Goal: Transaction & Acquisition: Purchase product/service

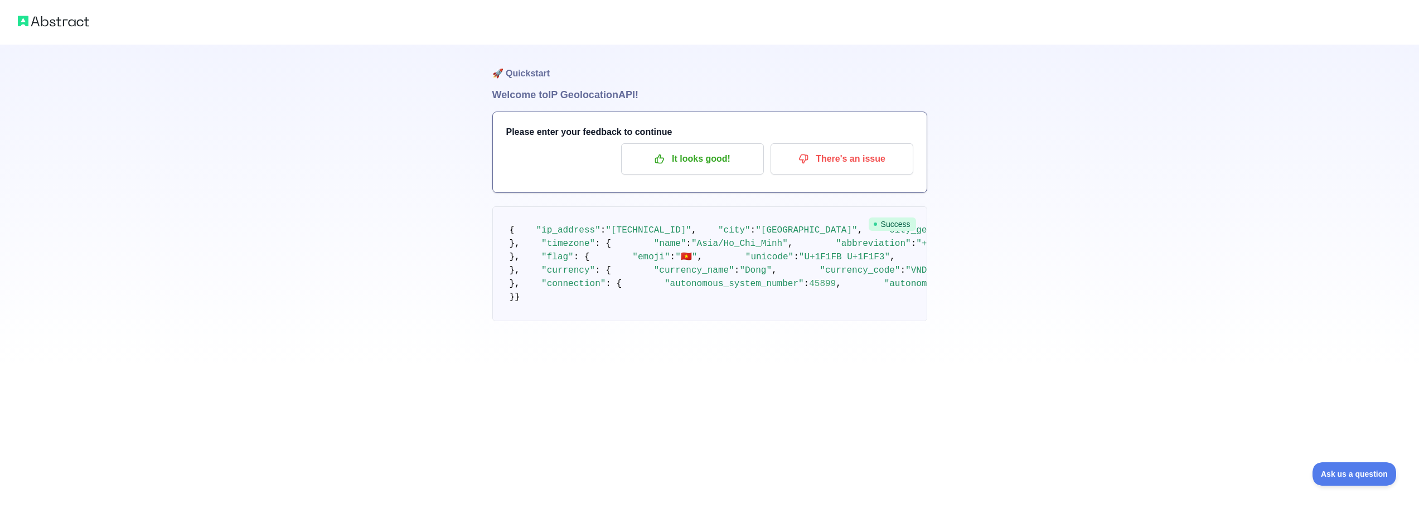
drag, startPoint x: 454, startPoint y: 215, endPoint x: 442, endPoint y: 251, distance: 37.6
click at [726, 149] on p "It looks good!" at bounding box center [693, 158] width 126 height 19
drag, startPoint x: 758, startPoint y: 243, endPoint x: 730, endPoint y: 331, distance: 91.9
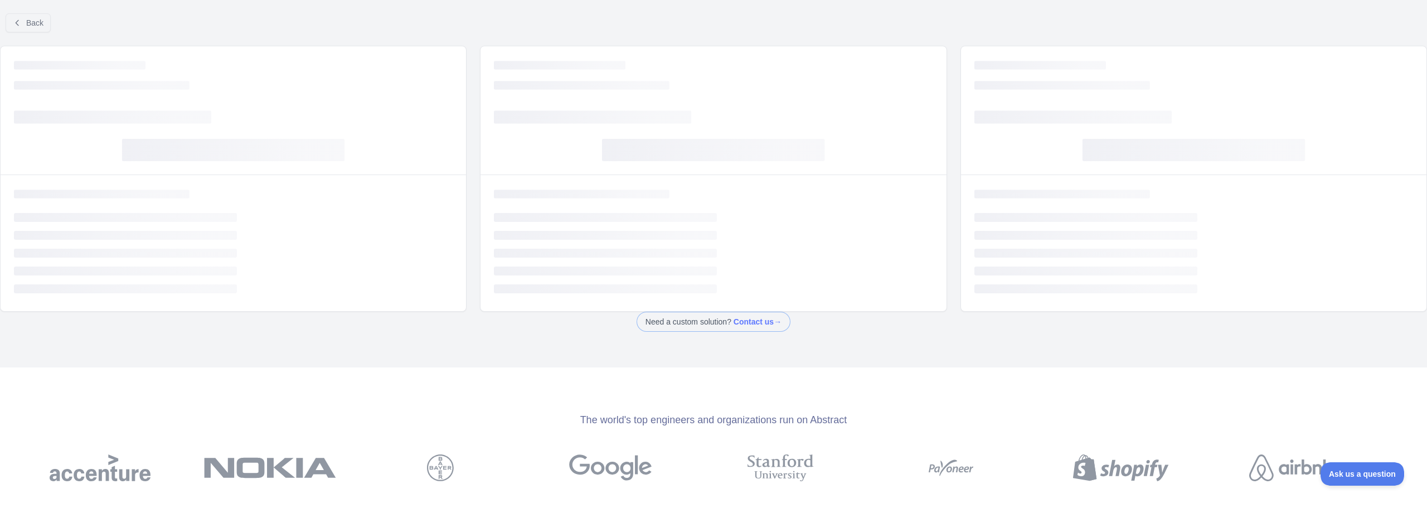
drag, startPoint x: 735, startPoint y: 249, endPoint x: 745, endPoint y: 230, distance: 21.0
drag, startPoint x: 682, startPoint y: 221, endPoint x: 676, endPoint y: 181, distance: 41.1
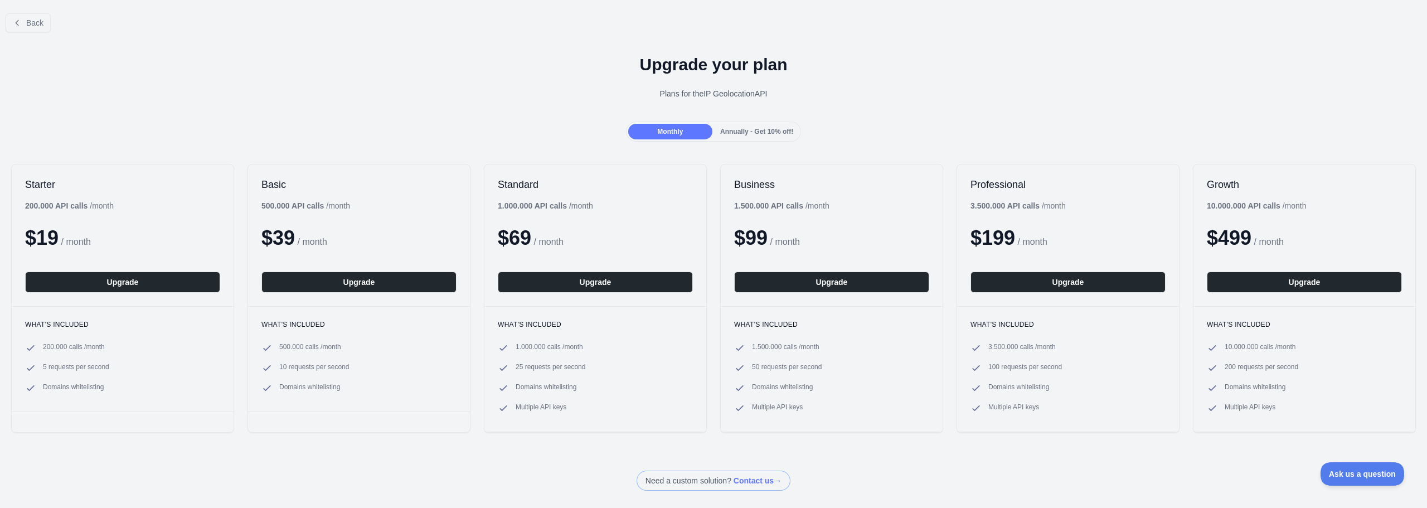
click at [31, 207] on b "200.000 API calls" at bounding box center [56, 205] width 62 height 9
drag, startPoint x: 31, startPoint y: 207, endPoint x: 95, endPoint y: 203, distance: 64.2
click at [95, 203] on div "200.000 API calls / month" at bounding box center [69, 205] width 89 height 11
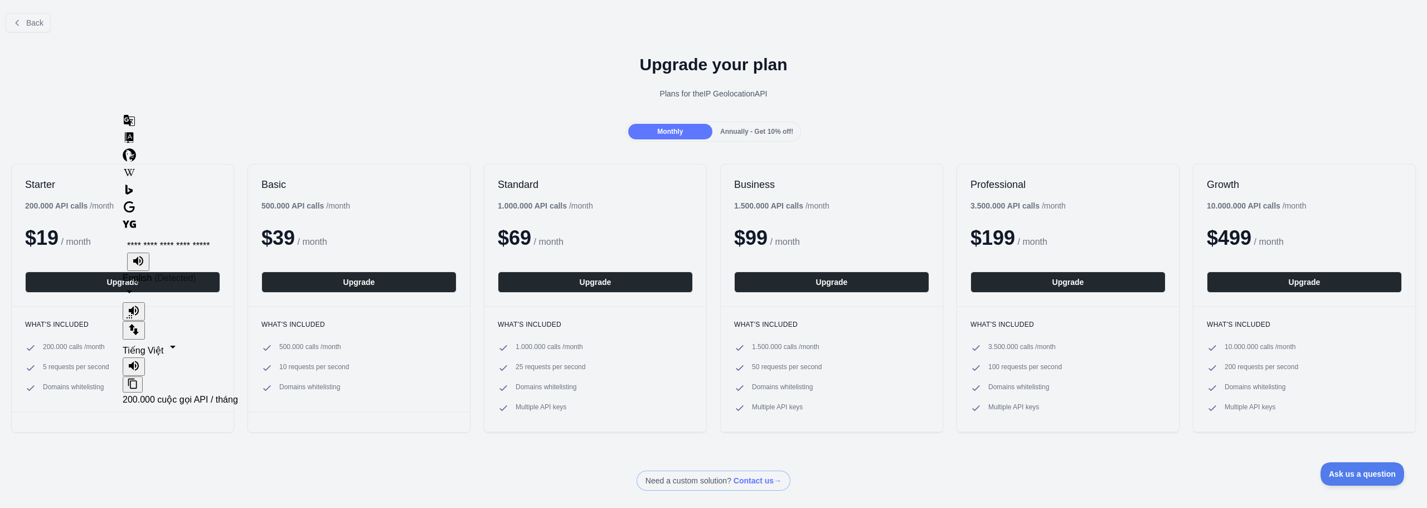
click at [1290, 153] on div "Starter 200.000 API calls / month $ 19 / month Upgrade What's included 200.000 …" at bounding box center [713, 298] width 1427 height 291
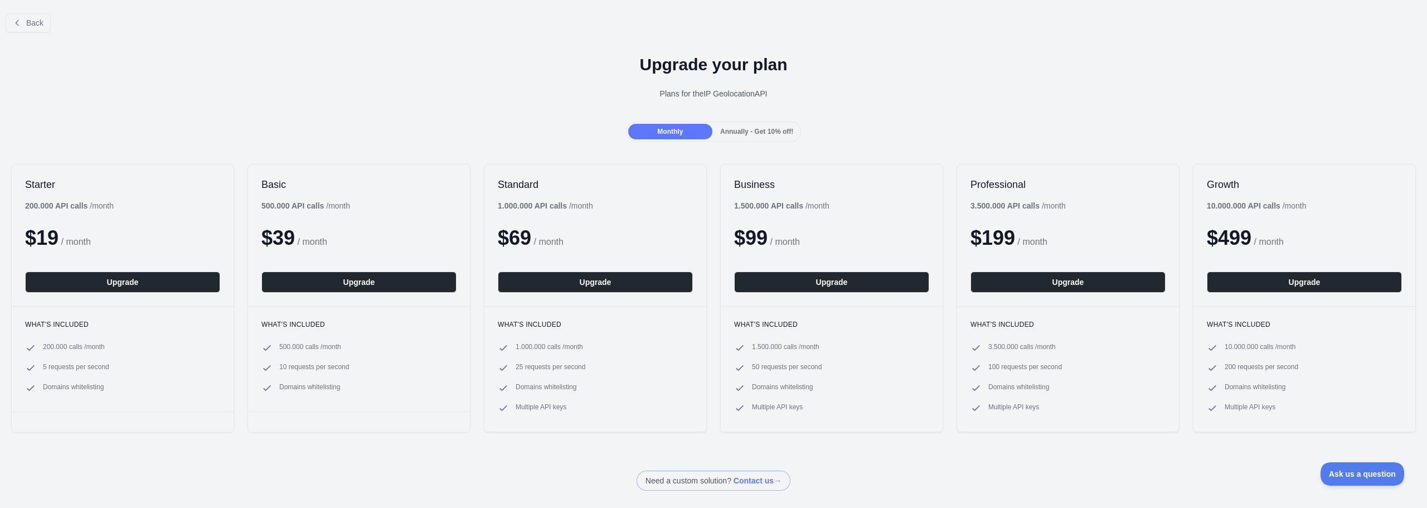
click at [741, 136] on div "Annually - Get 10% off!" at bounding box center [757, 132] width 84 height 16
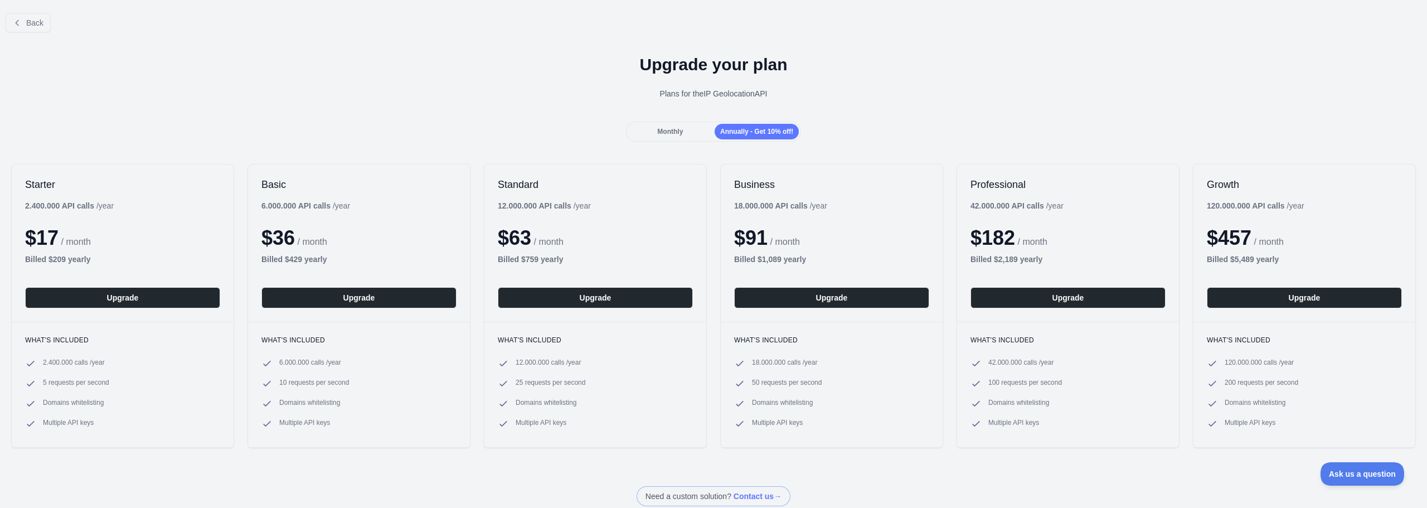
click at [677, 134] on span "Monthly" at bounding box center [670, 132] width 26 height 8
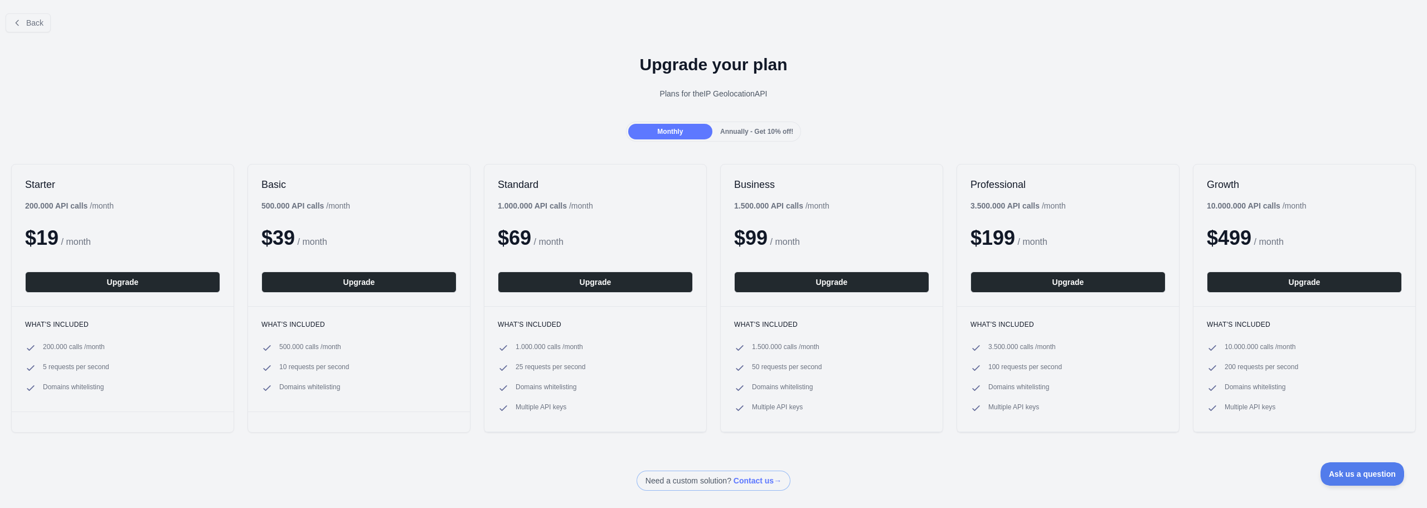
click at [735, 132] on span "Annually - Get 10% off!" at bounding box center [756, 132] width 73 height 8
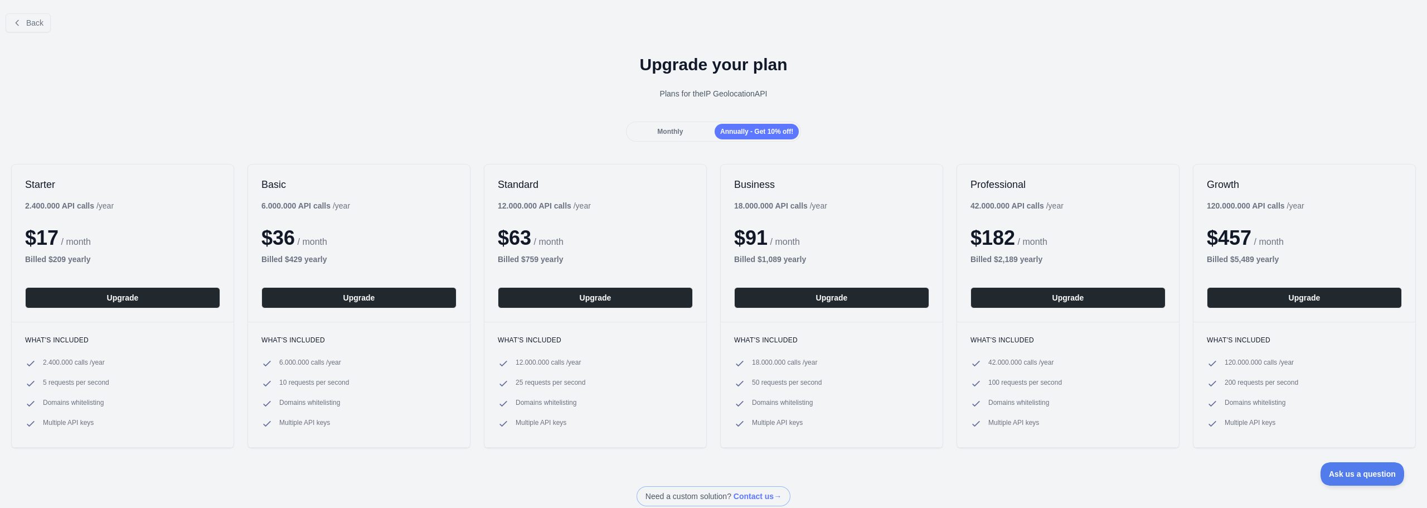
click at [659, 133] on span "Monthly" at bounding box center [670, 132] width 26 height 8
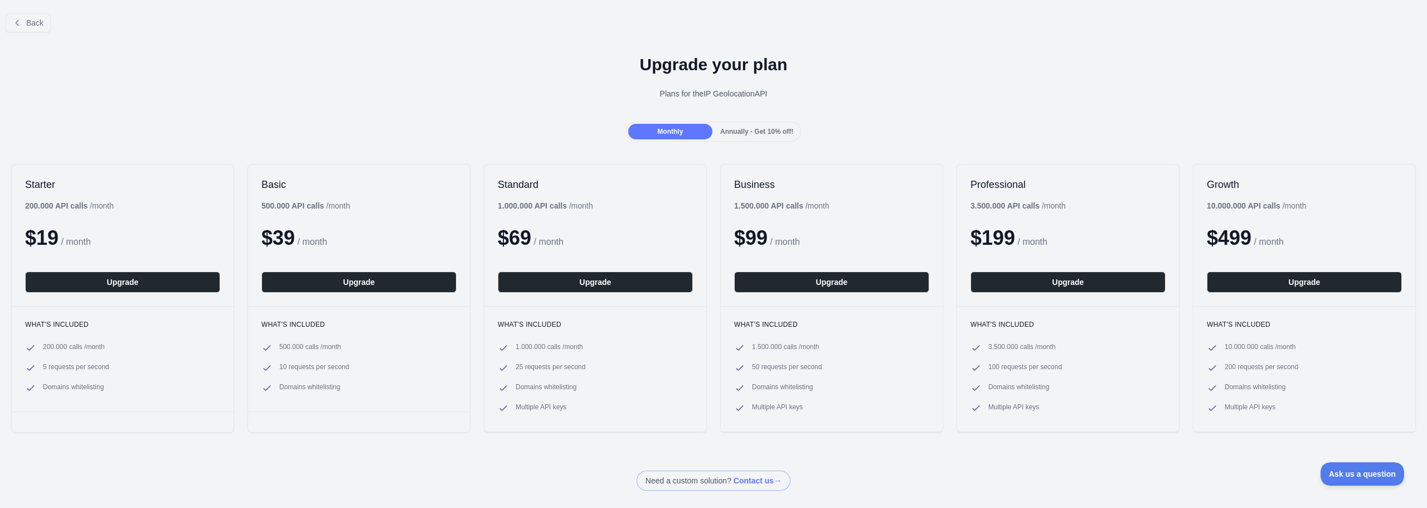
click at [715, 133] on div "Annually - Get 10% off!" at bounding box center [757, 132] width 84 height 16
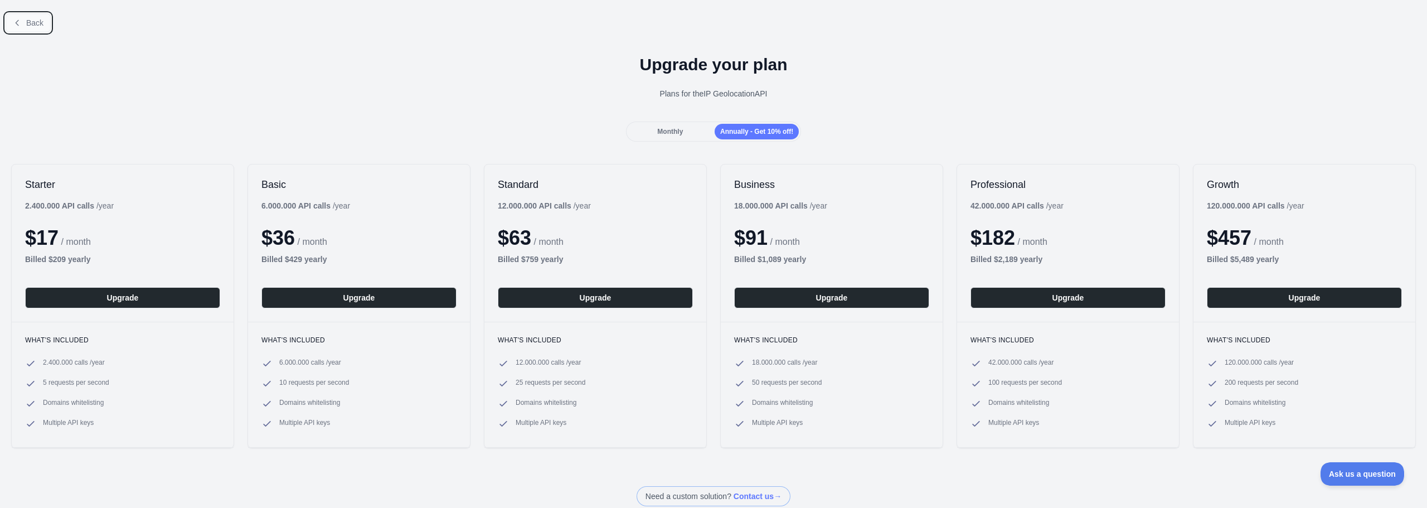
click at [25, 18] on button "Back" at bounding box center [28, 22] width 45 height 19
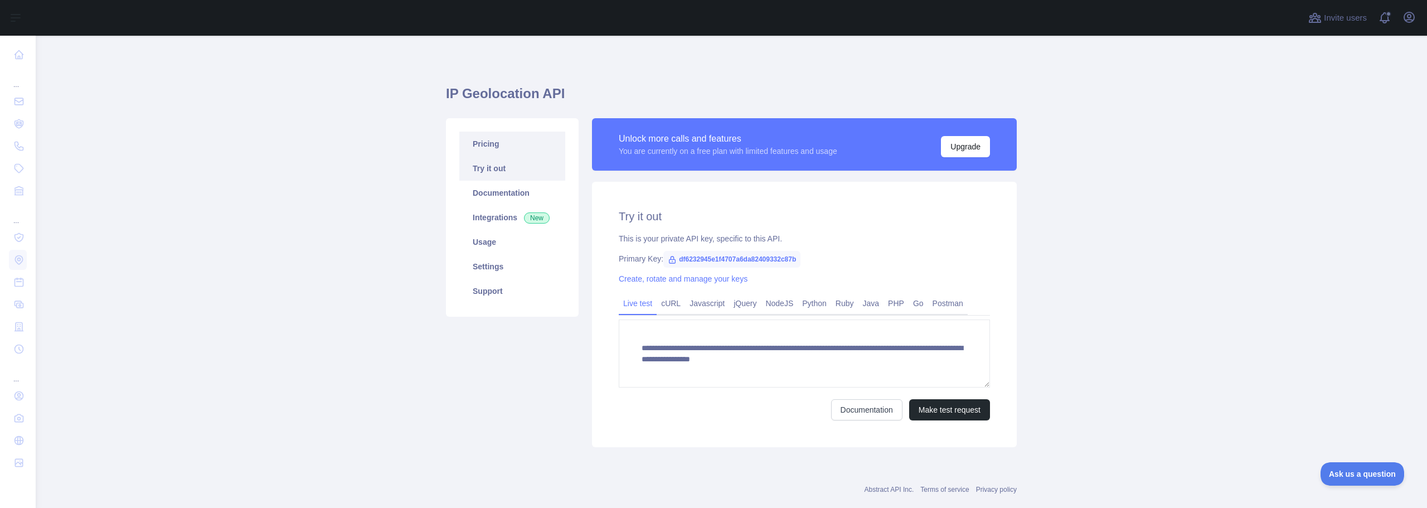
click at [488, 143] on link "Pricing" at bounding box center [512, 144] width 106 height 25
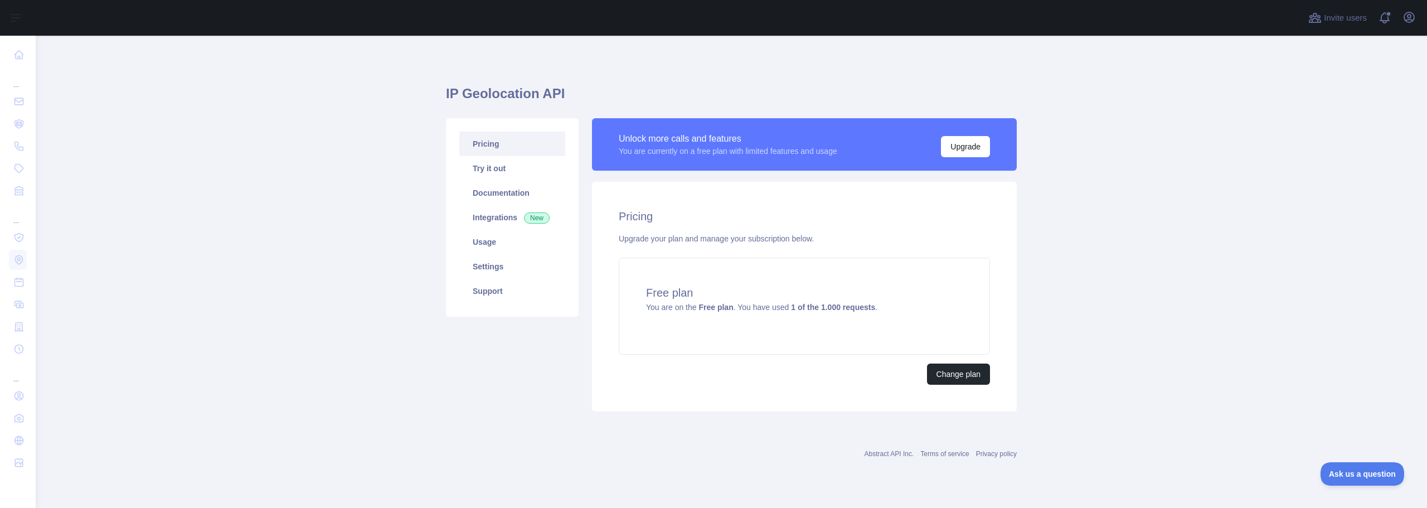
click at [692, 227] on div "Pricing Upgrade your plan and manage your subscription below. Free plan You are…" at bounding box center [804, 297] width 425 height 230
click at [972, 143] on button "Upgrade" at bounding box center [965, 146] width 49 height 21
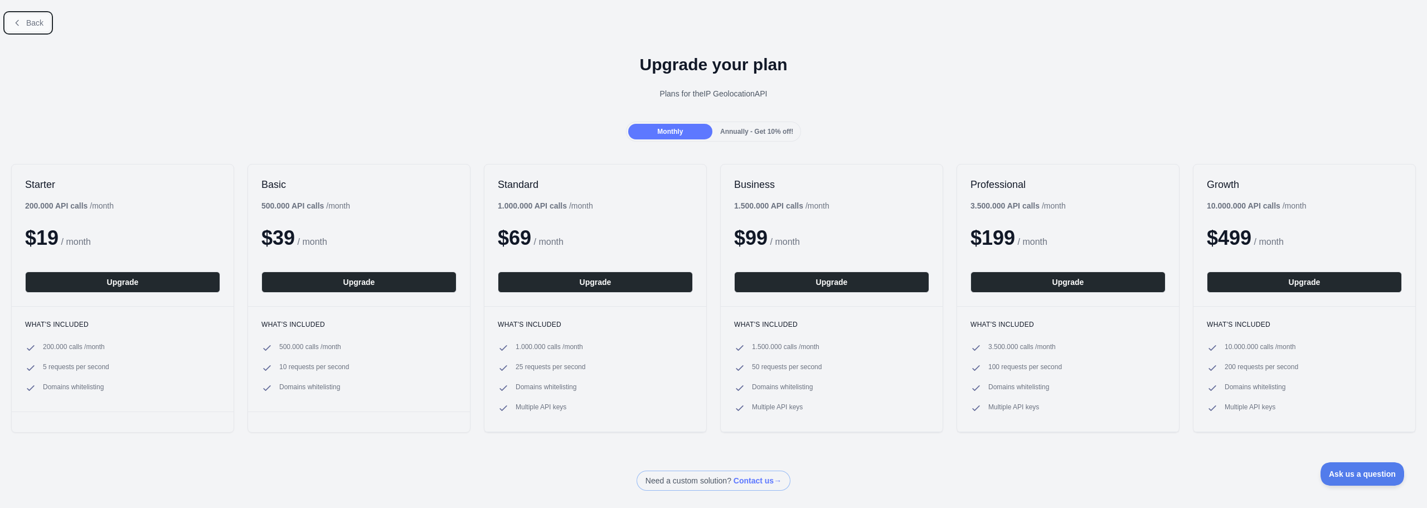
click at [31, 22] on span "Back" at bounding box center [34, 22] width 17 height 9
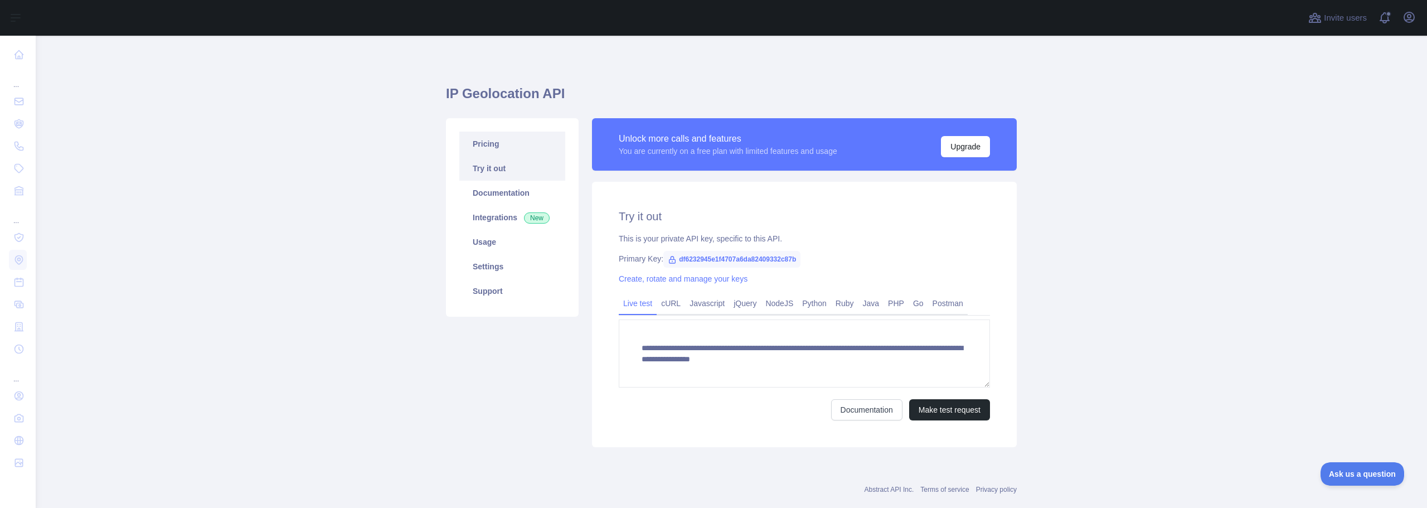
click at [481, 148] on link "Pricing" at bounding box center [512, 144] width 106 height 25
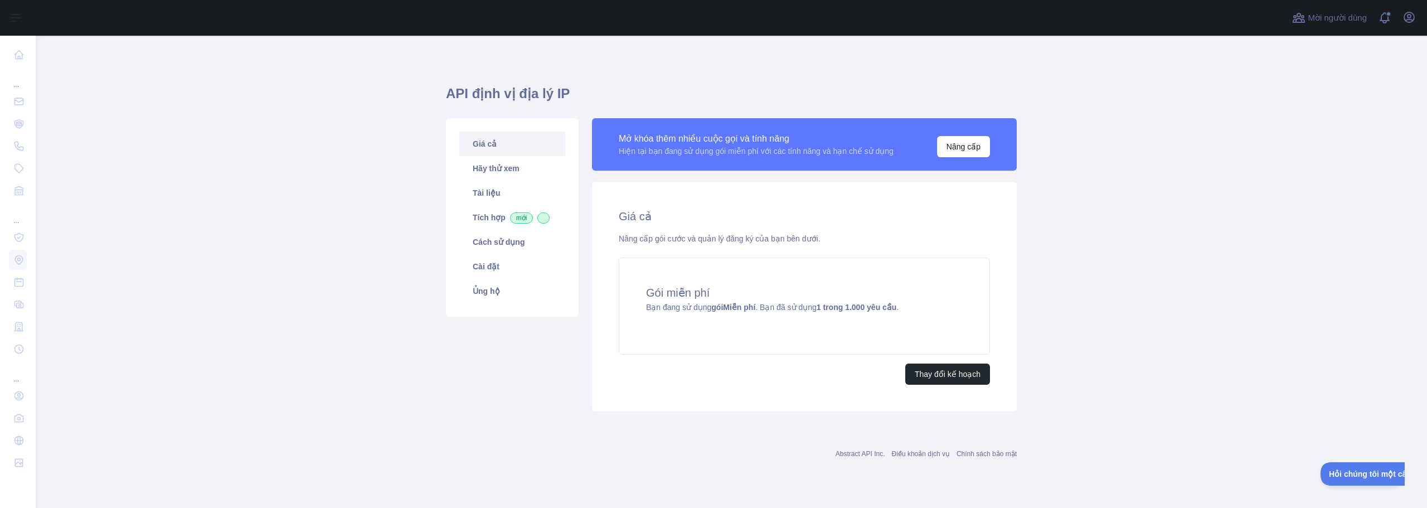
click at [813, 154] on font "Hiện tại bạn đang sử dụng gói miễn phí với các tính năng và hạn chế sử dụng" at bounding box center [756, 151] width 275 height 9
click at [496, 170] on font "Hãy thử xem" at bounding box center [496, 168] width 47 height 9
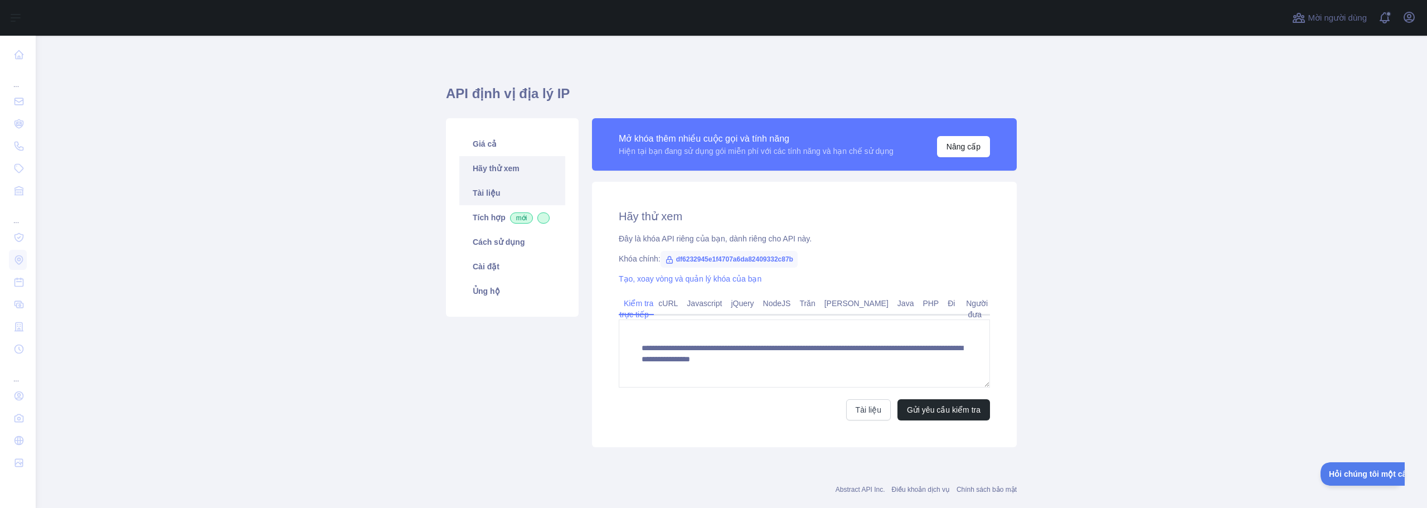
click at [496, 188] on link "Tài liệu" at bounding box center [512, 193] width 106 height 25
click at [478, 216] on font "Tích hợp" at bounding box center [489, 217] width 33 height 9
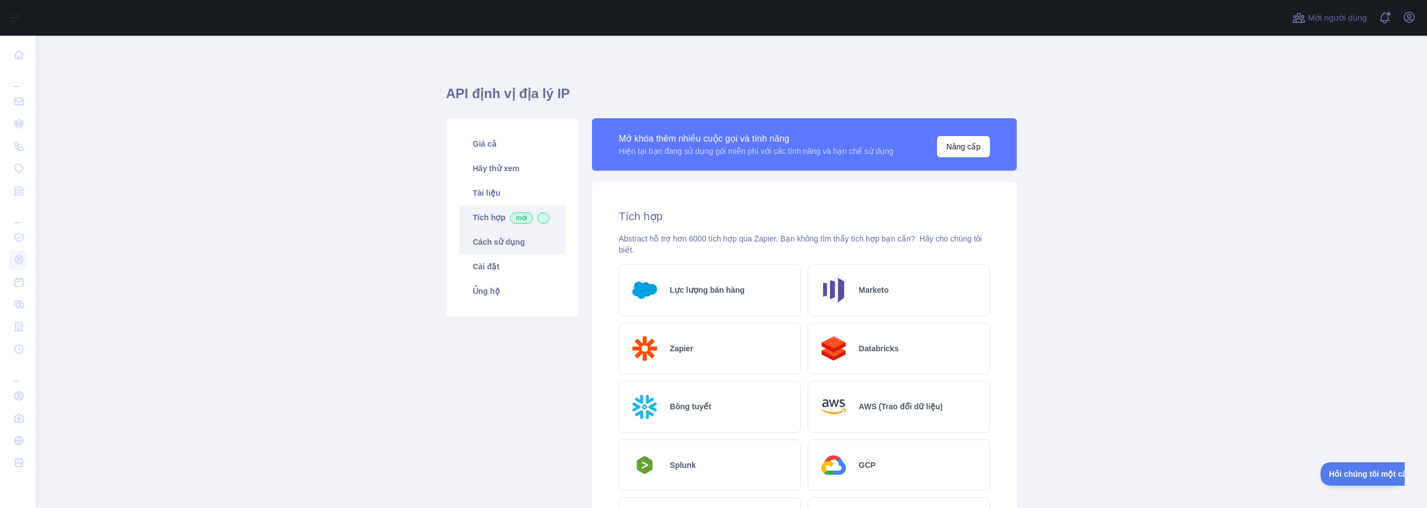
click at [485, 244] on font "Cách sử dụng" at bounding box center [499, 242] width 52 height 9
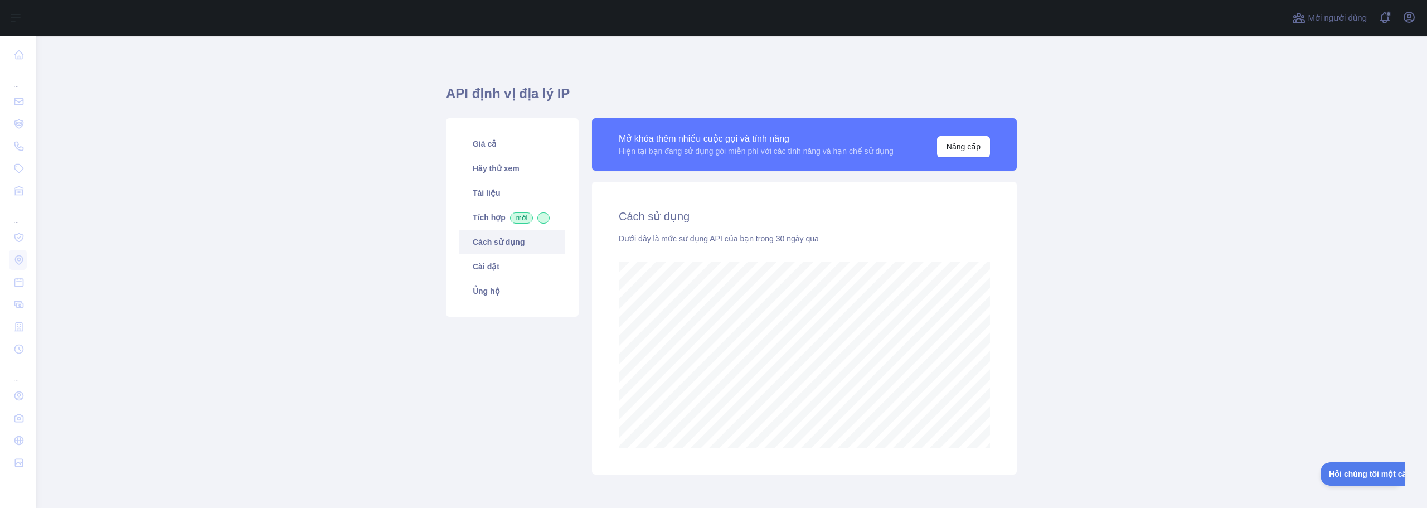
scroll to position [49, 0]
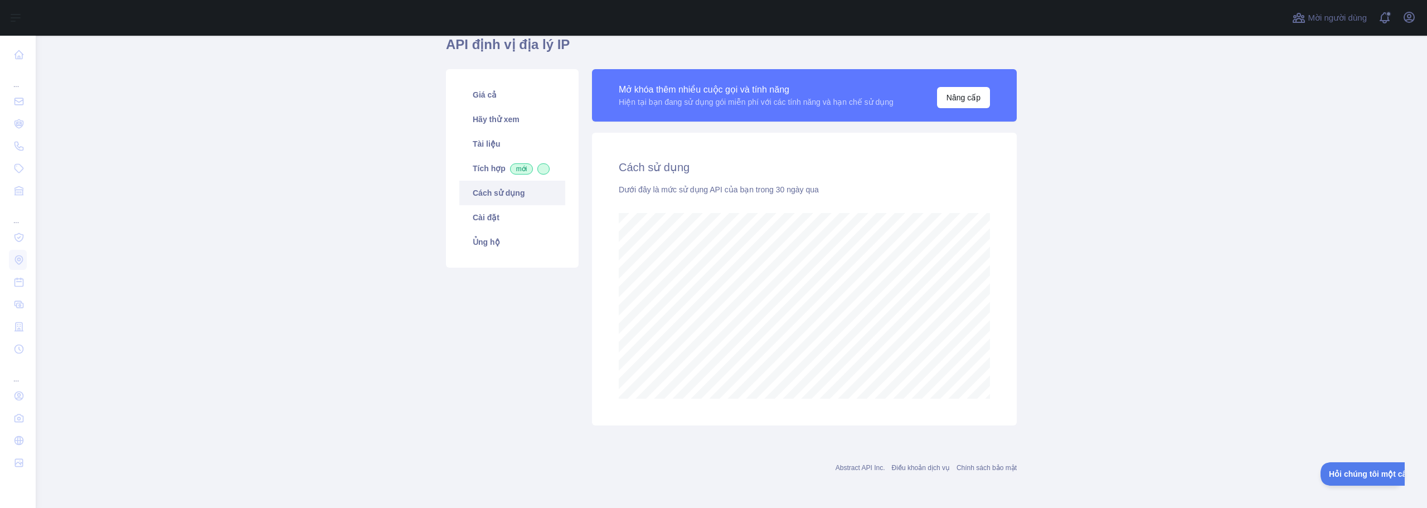
click at [481, 193] on font "Cách sử dụng" at bounding box center [499, 192] width 52 height 9
click at [480, 213] on font "Cài đặt" at bounding box center [486, 217] width 27 height 9
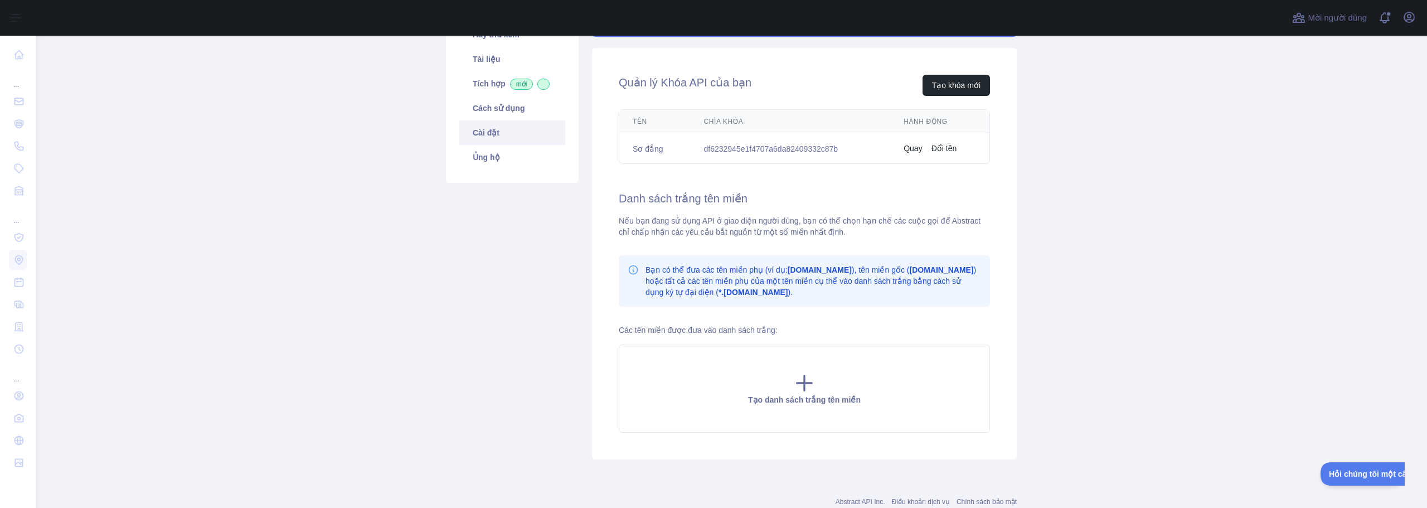
drag, startPoint x: 779, startPoint y: 225, endPoint x: 750, endPoint y: 287, distance: 68.6
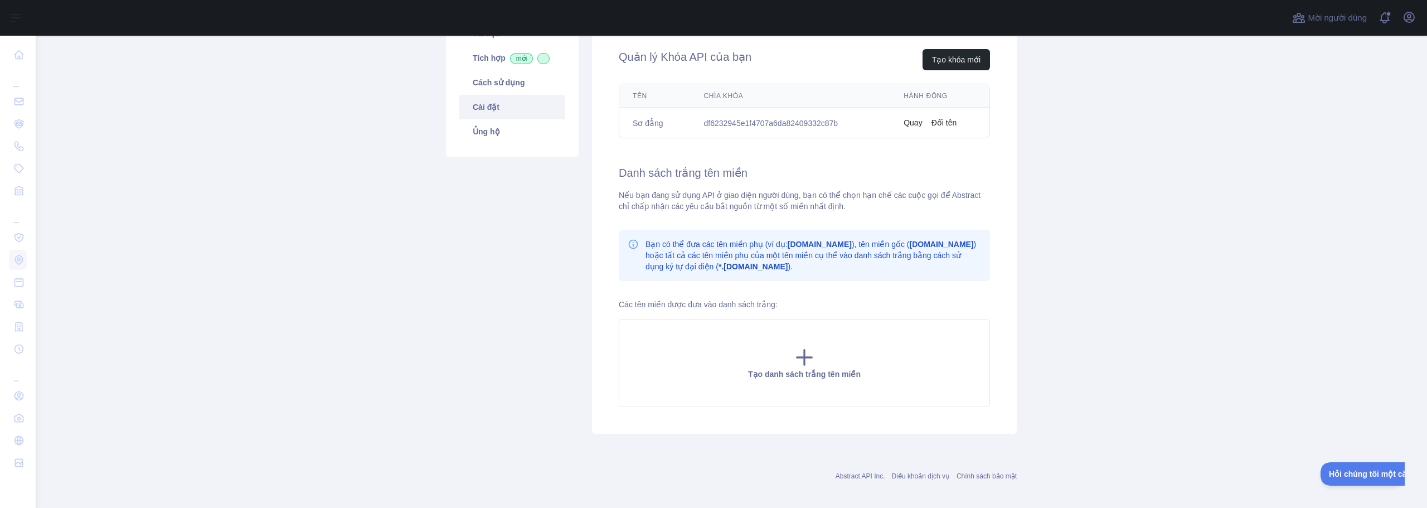
scroll to position [156, 0]
drag, startPoint x: 708, startPoint y: 214, endPoint x: 710, endPoint y: 198, distance: 15.8
click at [488, 133] on font "Ủng hộ" at bounding box center [486, 134] width 27 height 9
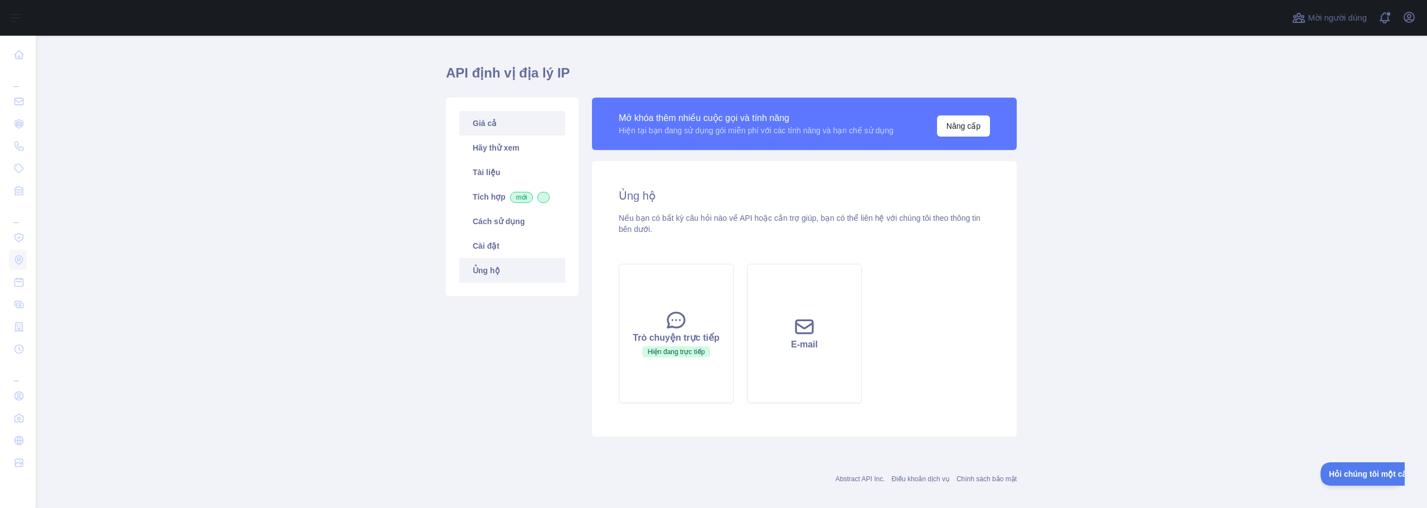
scroll to position [32, 0]
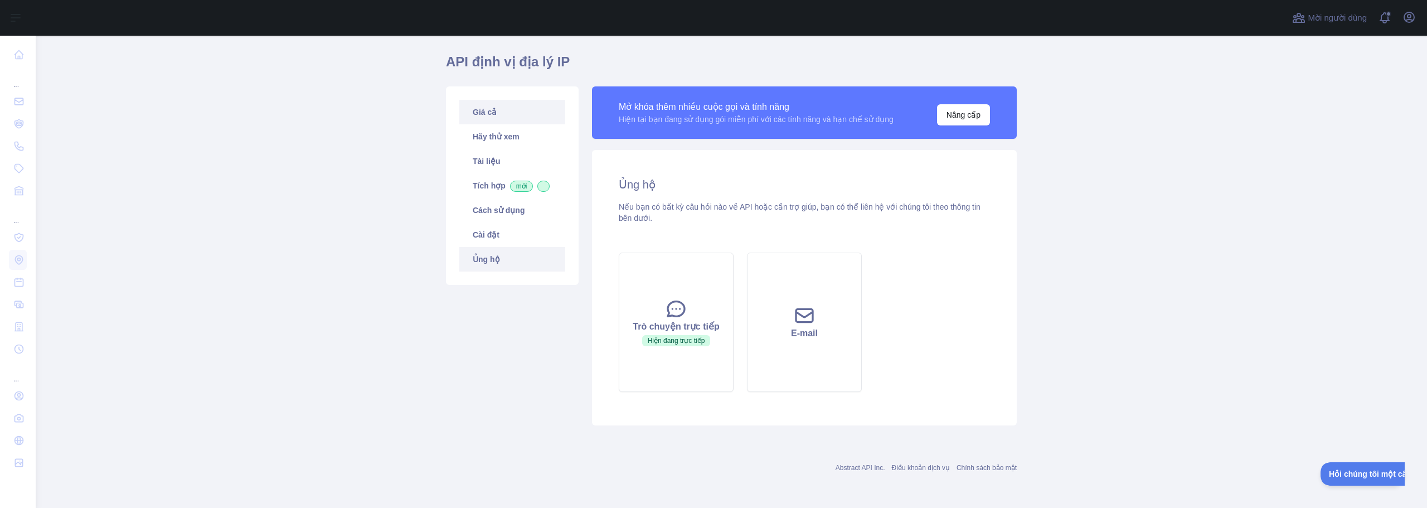
click at [508, 119] on link "Giá cả" at bounding box center [512, 112] width 106 height 25
